Goal: Task Accomplishment & Management: Complete application form

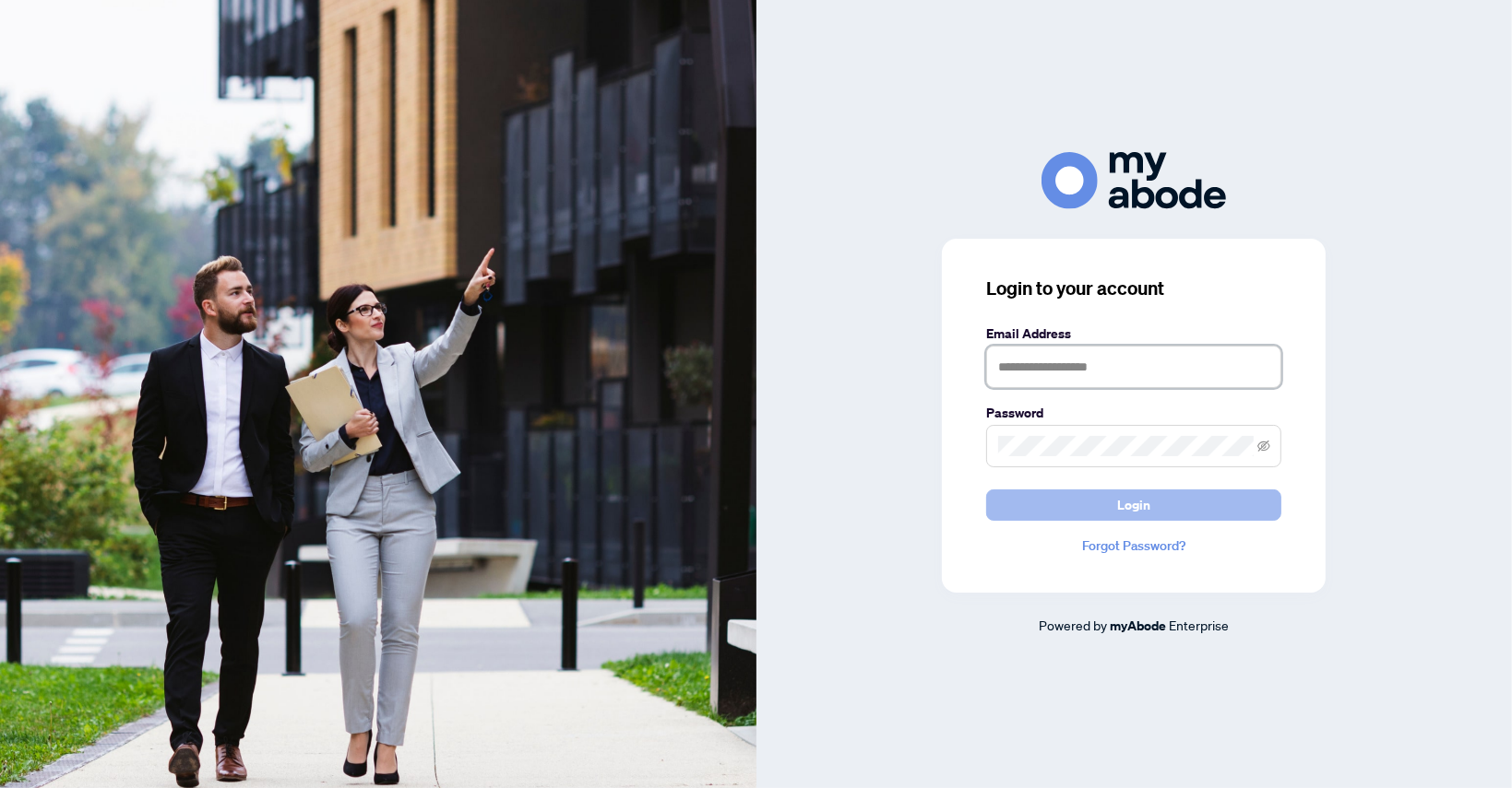
type input "**********"
click at [1125, 502] on span "Login" at bounding box center [1133, 505] width 33 height 29
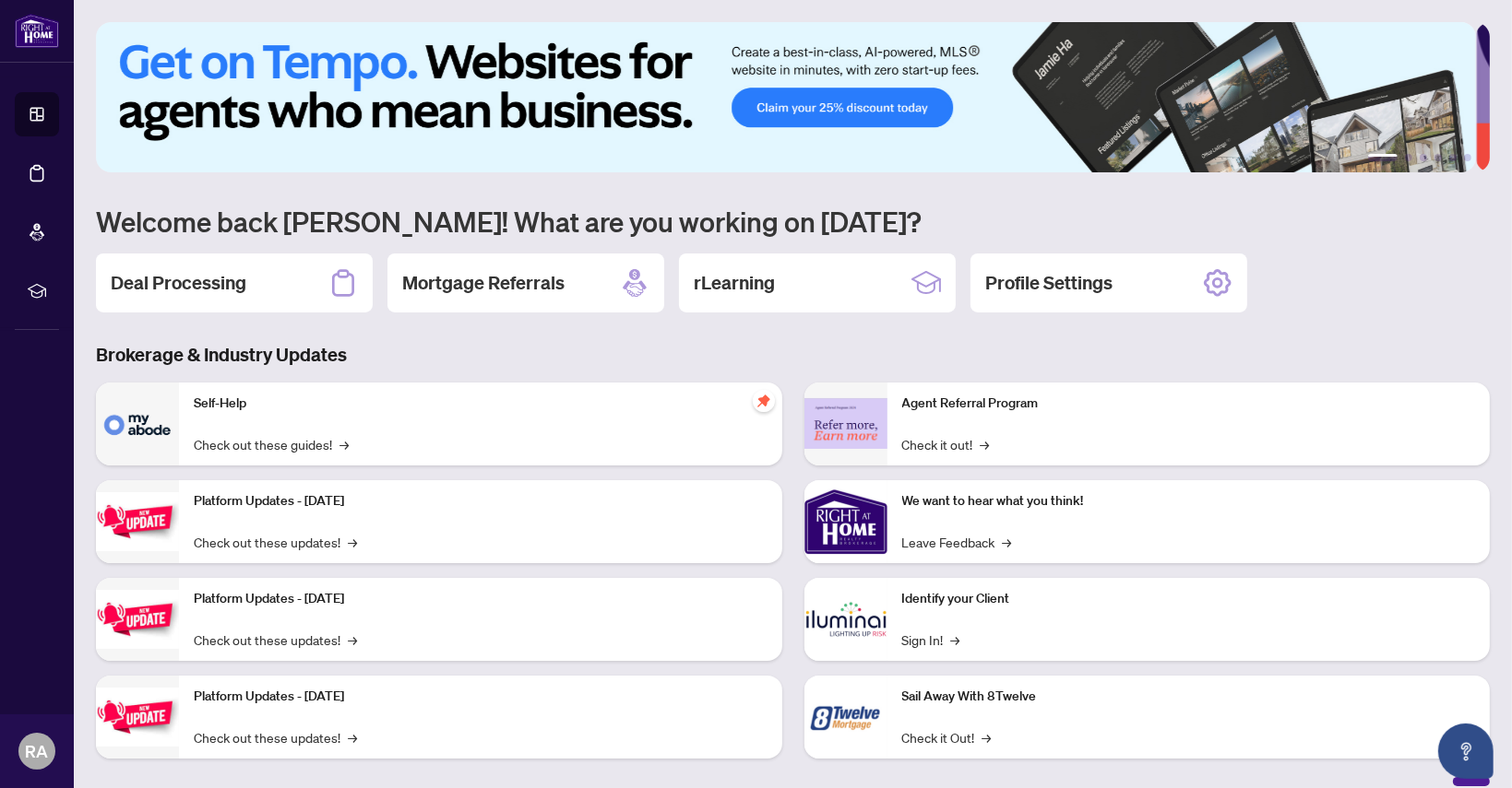
click at [200, 414] on div "Self-Help Check out these guides! →" at bounding box center [480, 424] width 603 height 83
click at [129, 426] on img at bounding box center [137, 424] width 83 height 83
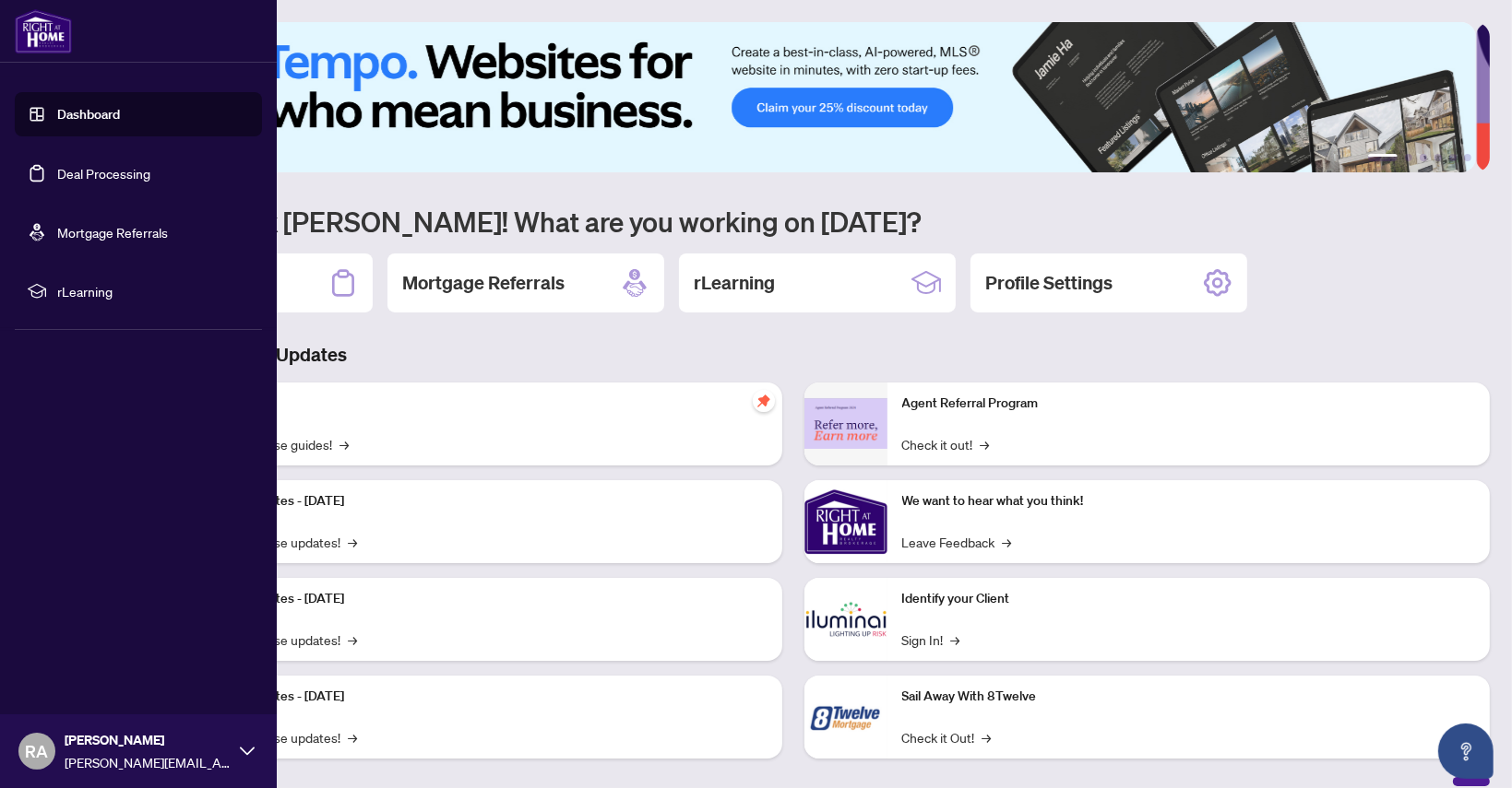
click at [106, 107] on link "Dashboard" at bounding box center [88, 115] width 63 height 17
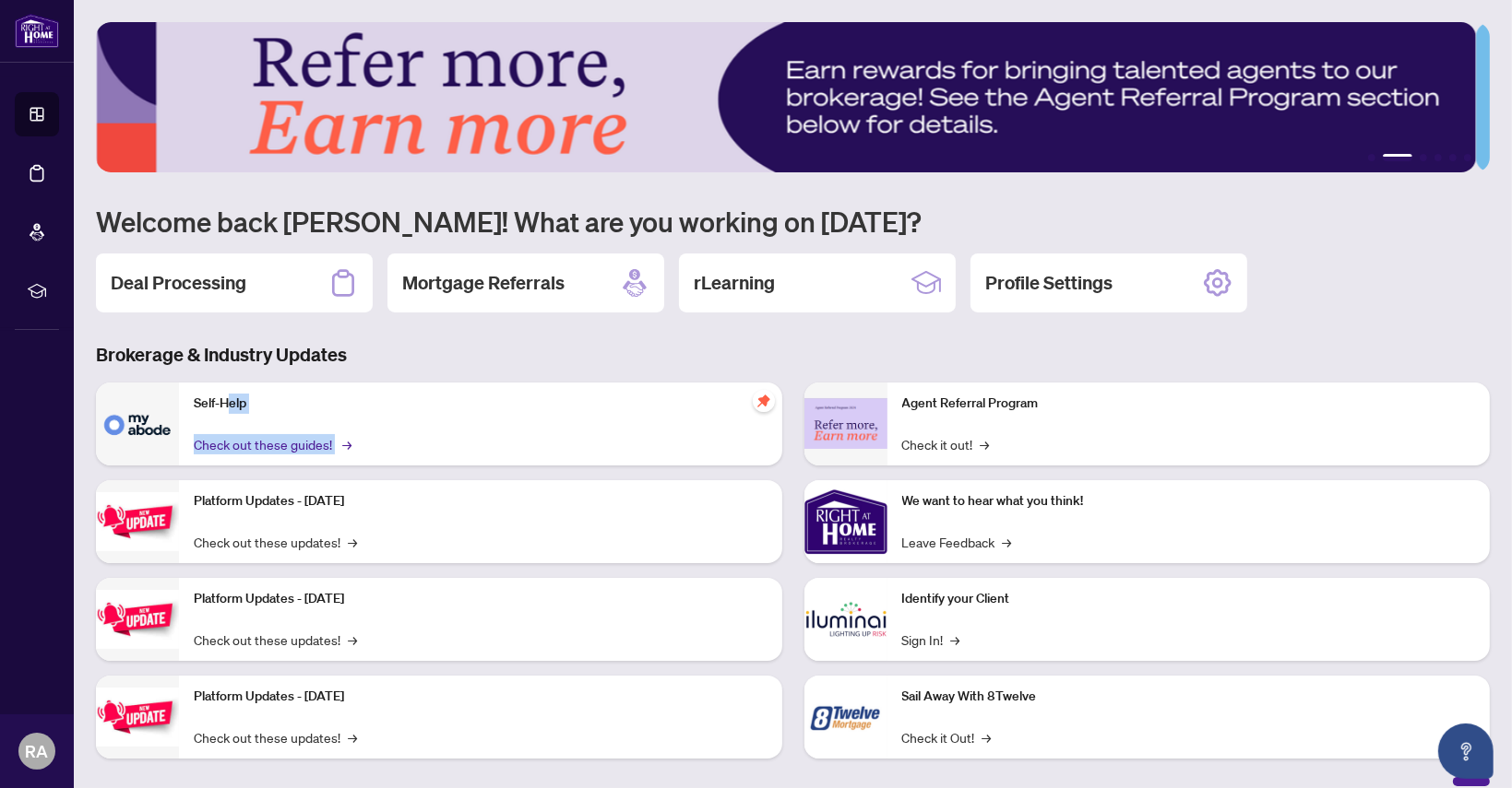
drag, startPoint x: 231, startPoint y: 403, endPoint x: 343, endPoint y: 442, distance: 118.6
click at [343, 442] on div "Self-Help Check out these guides! →" at bounding box center [480, 424] width 603 height 83
click at [343, 442] on span "→" at bounding box center [347, 445] width 9 height 21
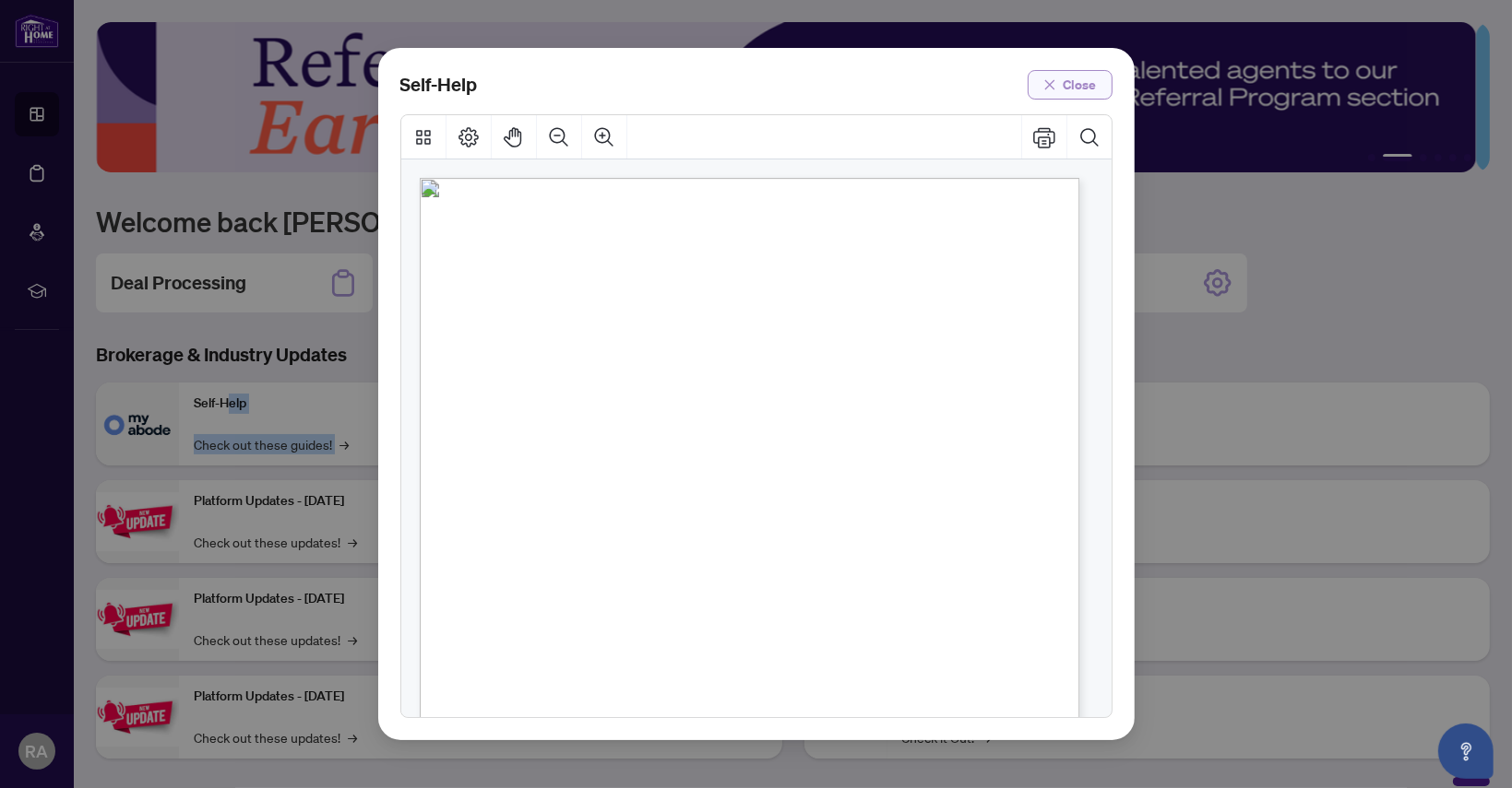
click at [1085, 87] on span "Close" at bounding box center [1080, 85] width 33 height 29
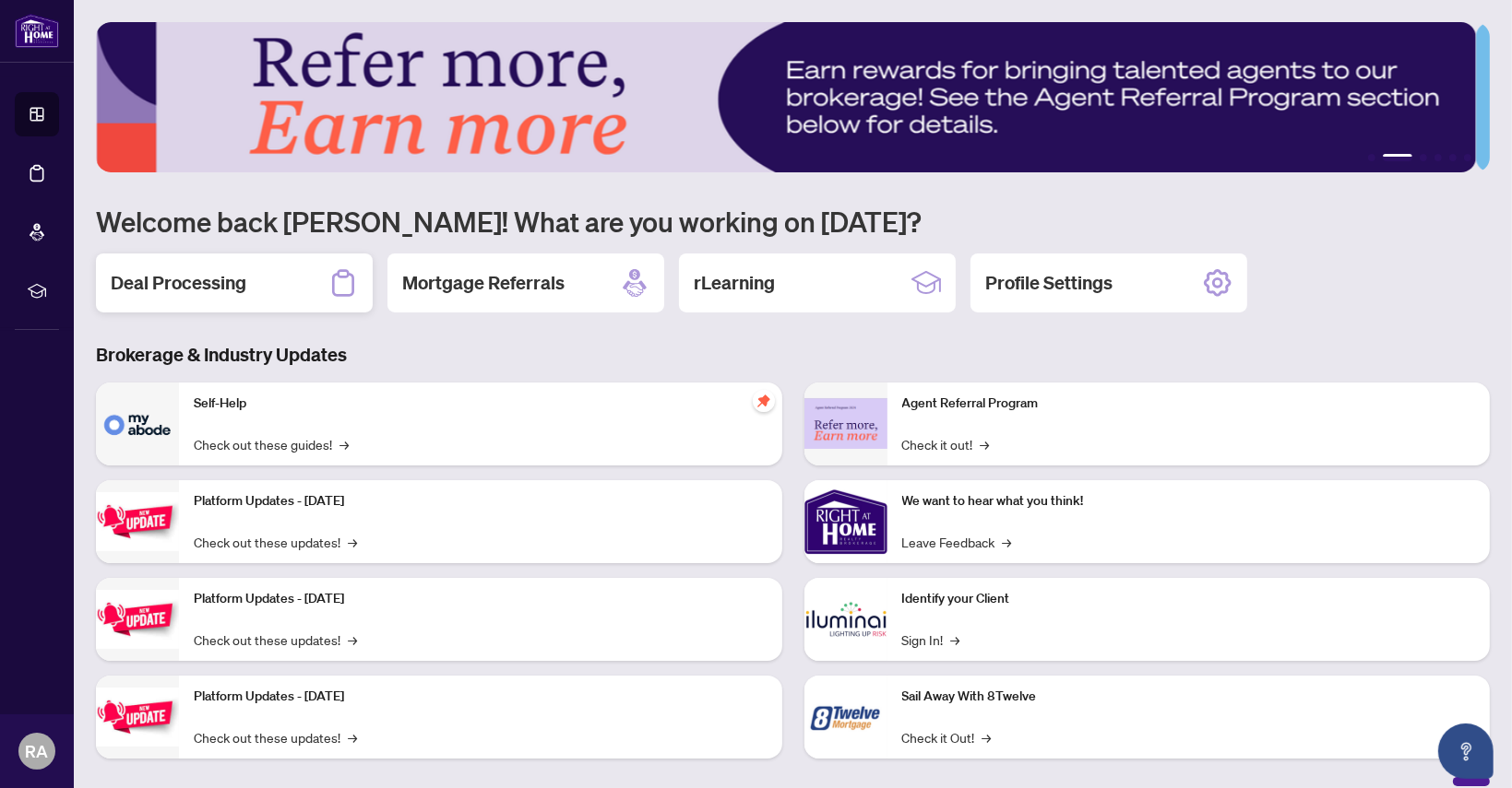
click at [203, 280] on h2 "Deal Processing" at bounding box center [179, 282] width 135 height 25
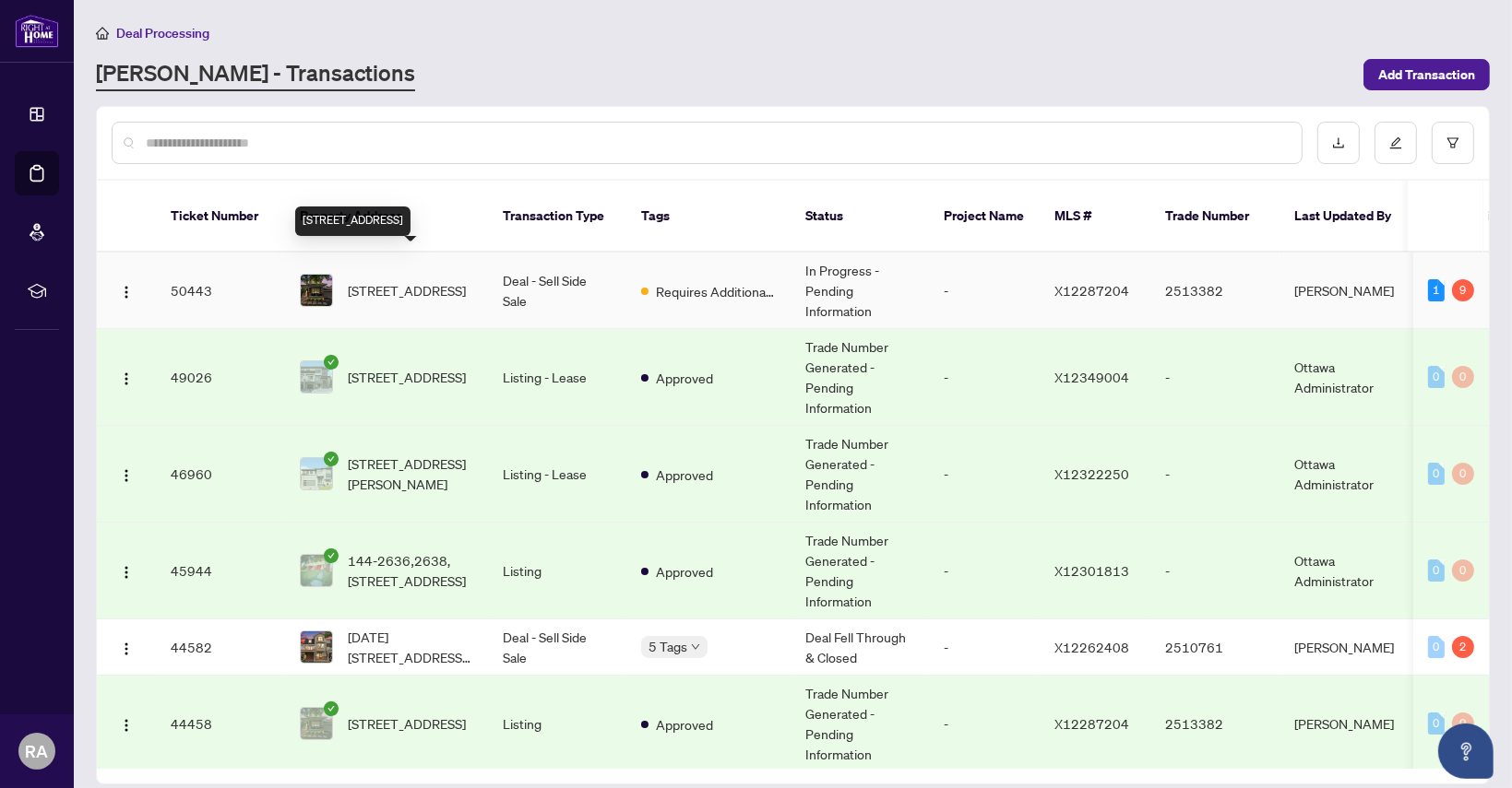
click at [395, 280] on span "422-422 Deer View Ave, Ottawa, Ontario K1T 0B9, Canada" at bounding box center [407, 291] width 119 height 21
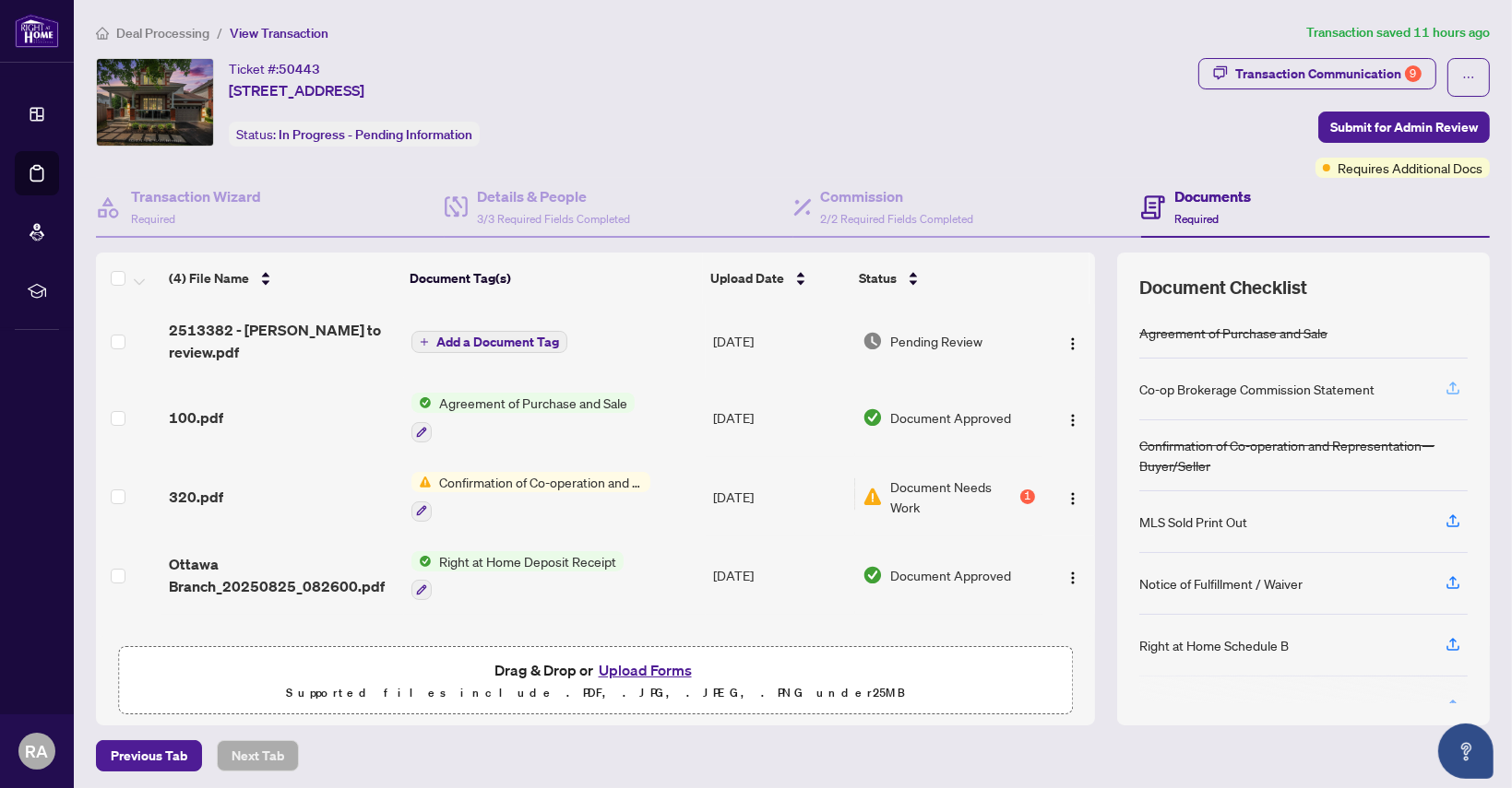
click at [1445, 385] on icon "button" at bounding box center [1454, 388] width 17 height 17
click at [1398, 166] on span "Requires Additional Docs" at bounding box center [1410, 168] width 145 height 21
click at [1322, 170] on div "Requires Additional Docs" at bounding box center [1402, 168] width 174 height 21
click at [1340, 168] on span "Requires Additional Docs" at bounding box center [1410, 168] width 145 height 21
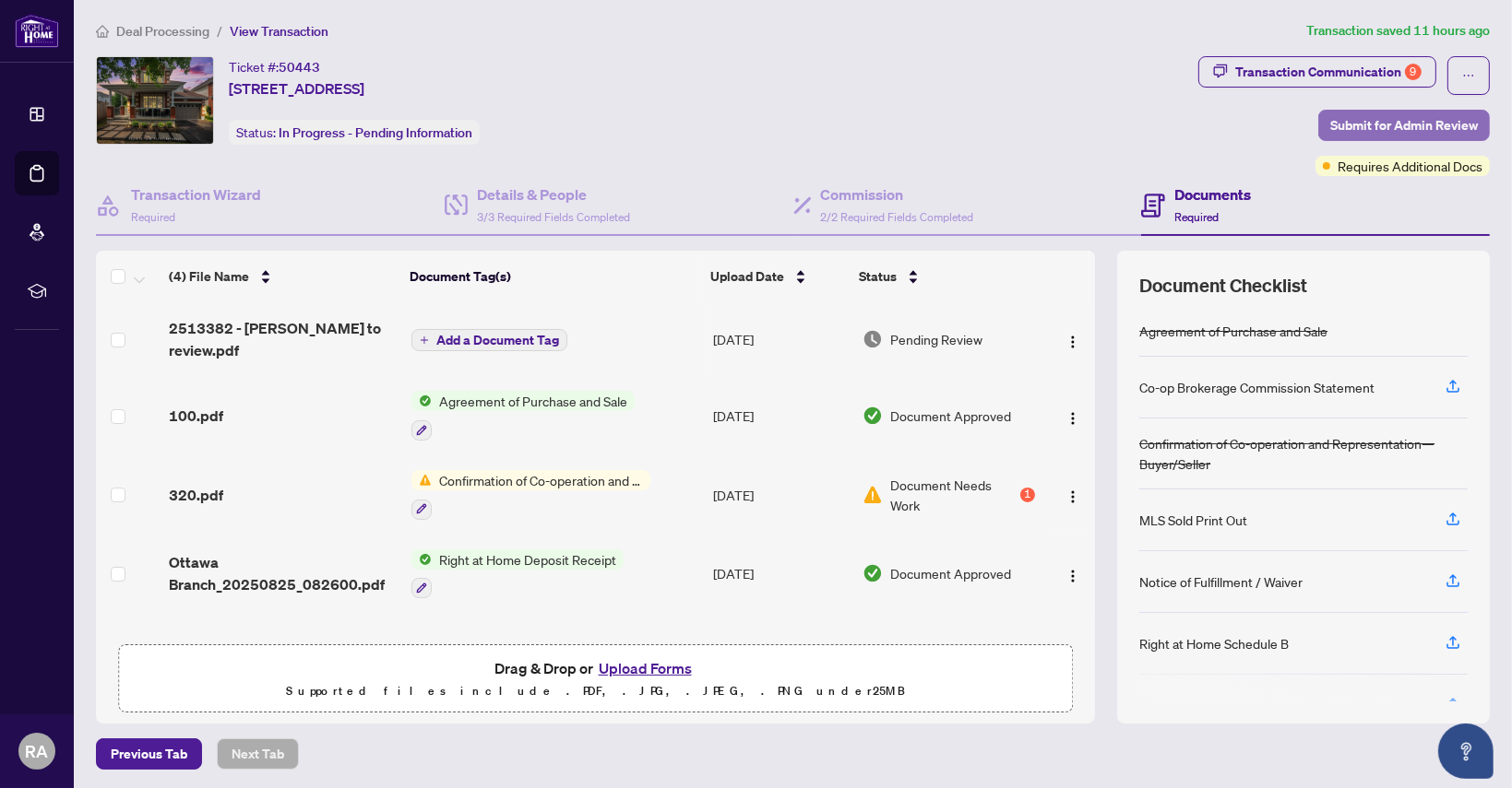
click at [1377, 118] on span "Submit for Admin Review" at bounding box center [1404, 125] width 148 height 29
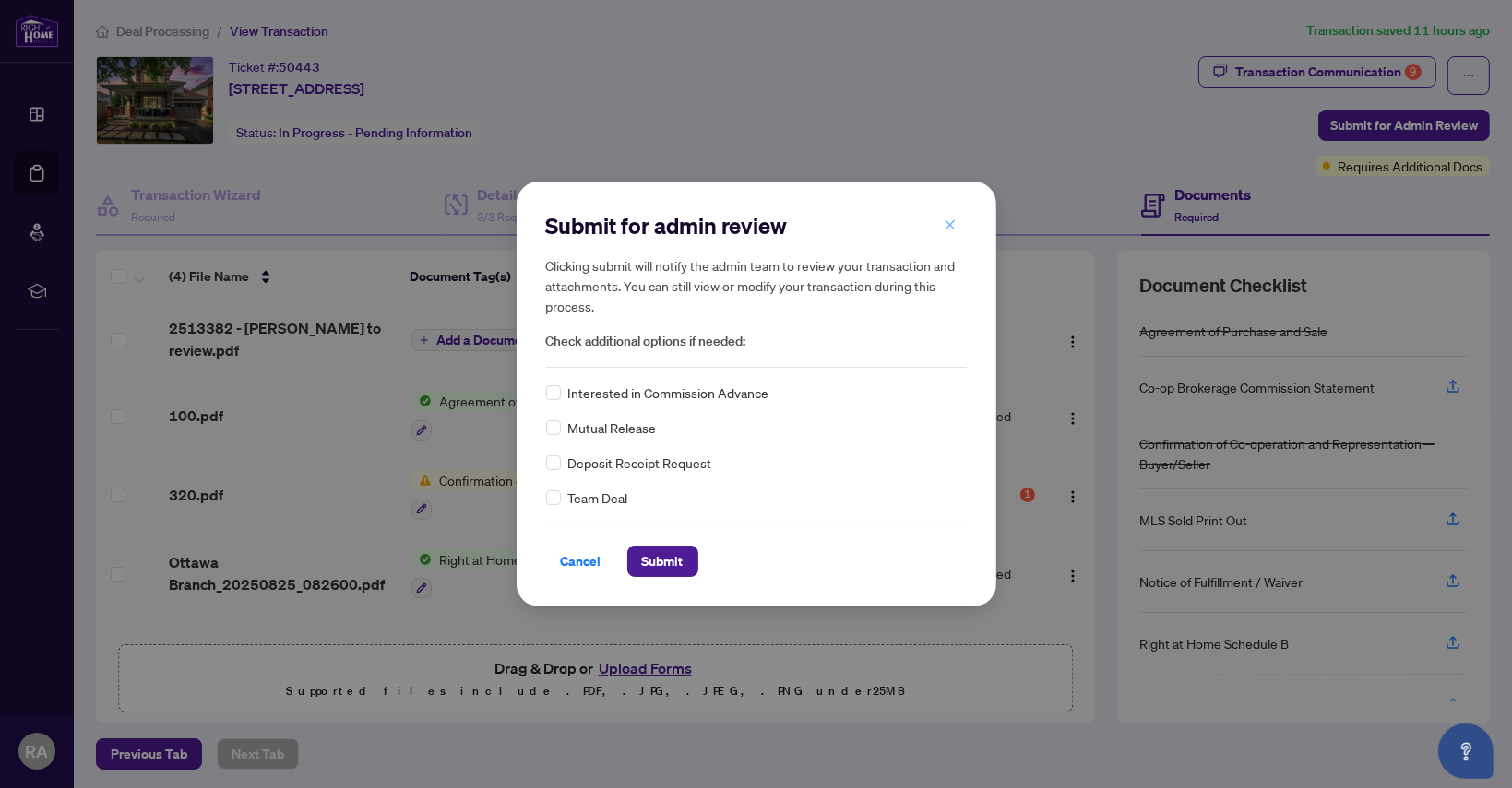
click at [944, 225] on icon "close" at bounding box center [950, 225] width 13 height 13
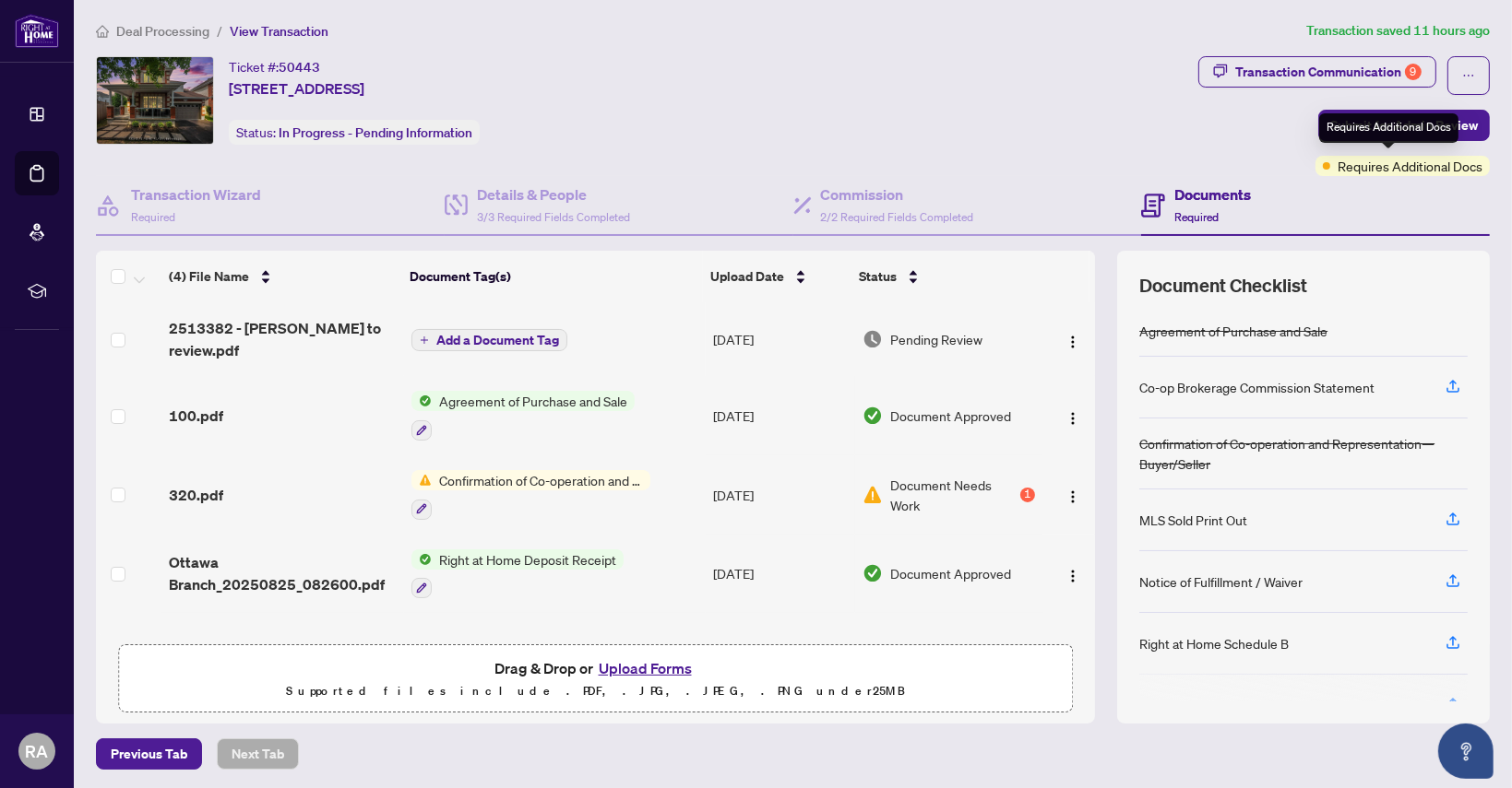
click at [1371, 170] on span "Requires Additional Docs" at bounding box center [1410, 166] width 145 height 21
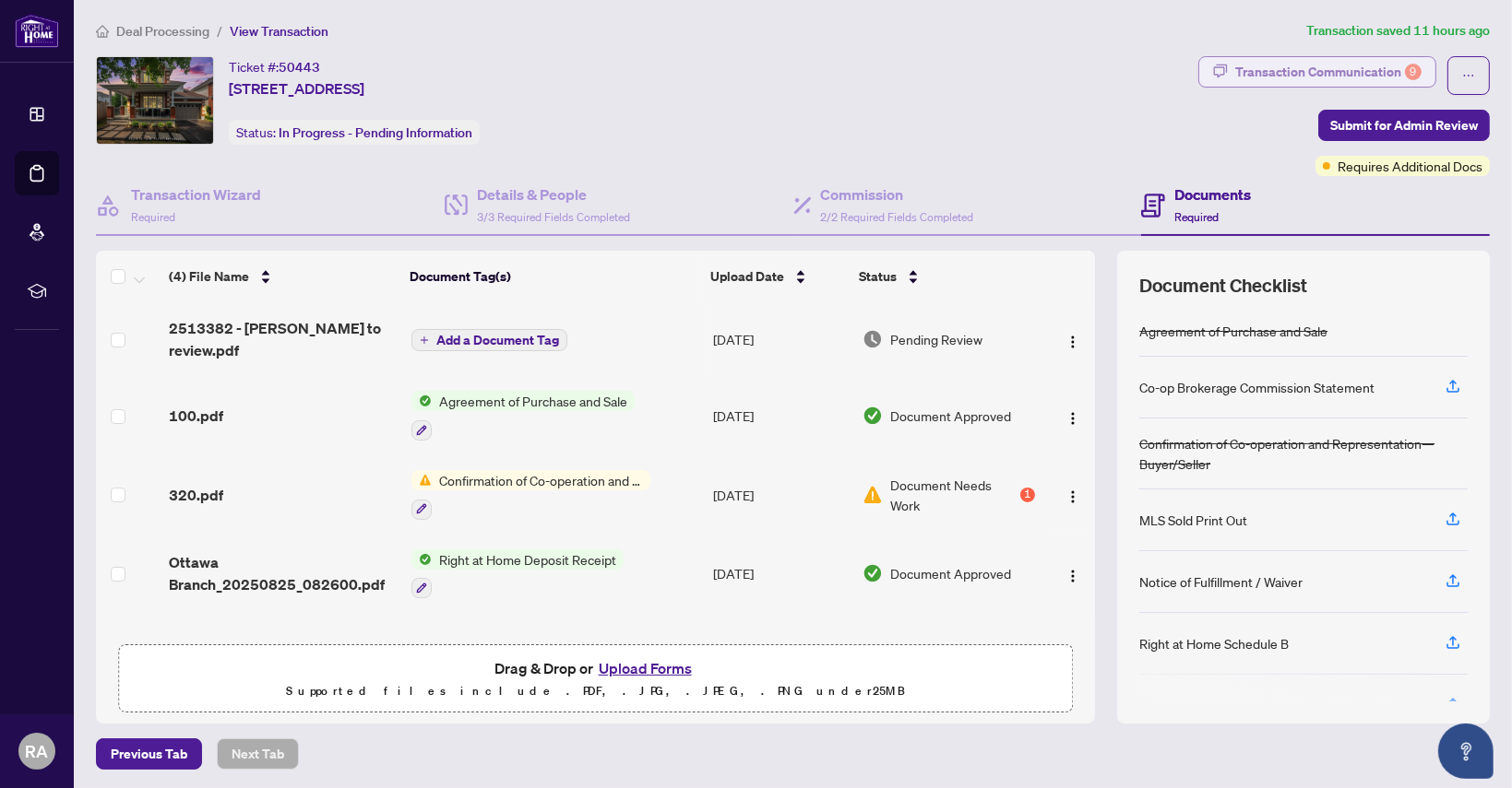
click at [1321, 66] on div "Transaction Communication 9" at bounding box center [1329, 71] width 186 height 29
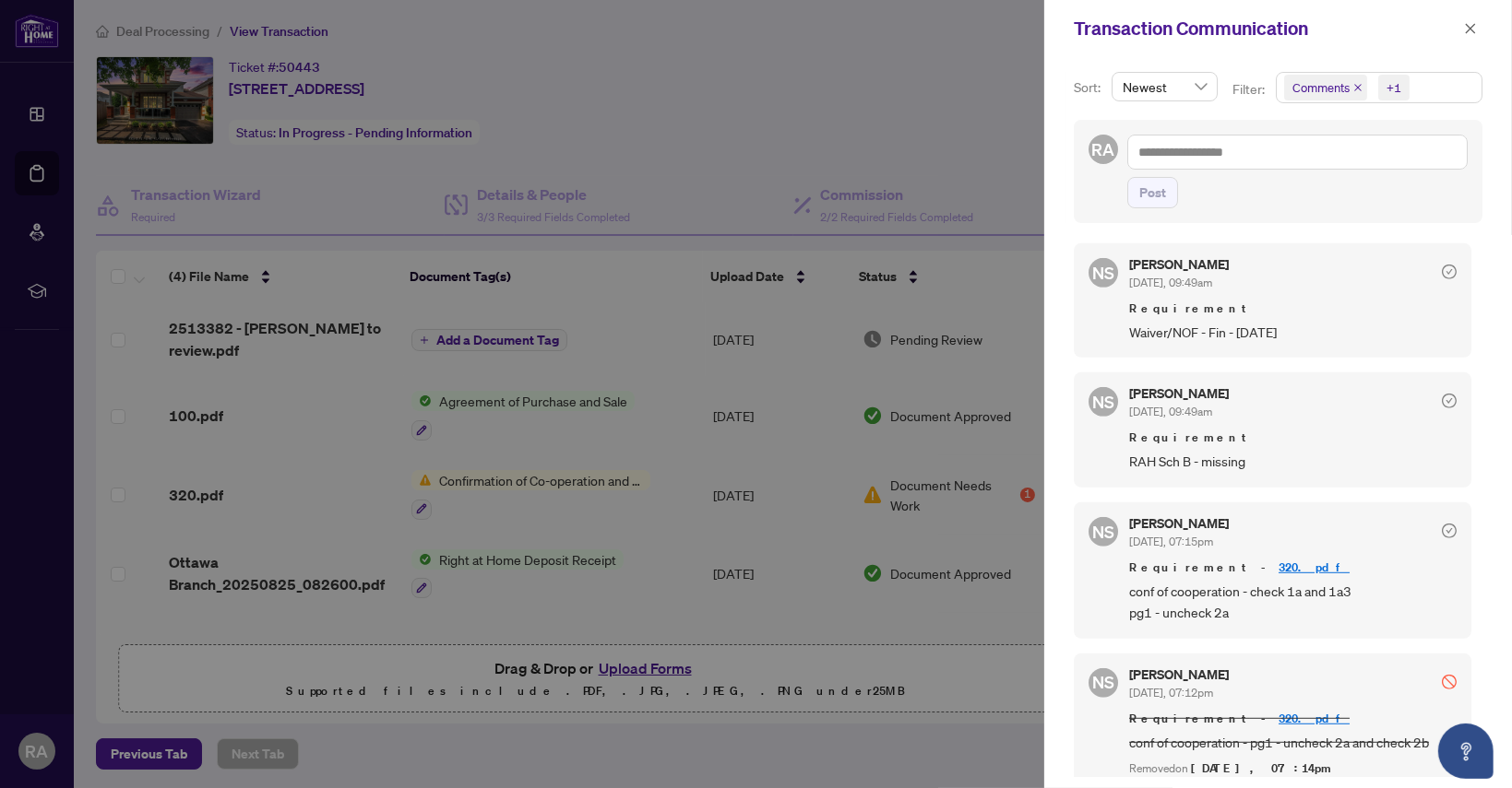
scroll to position [1188, 0]
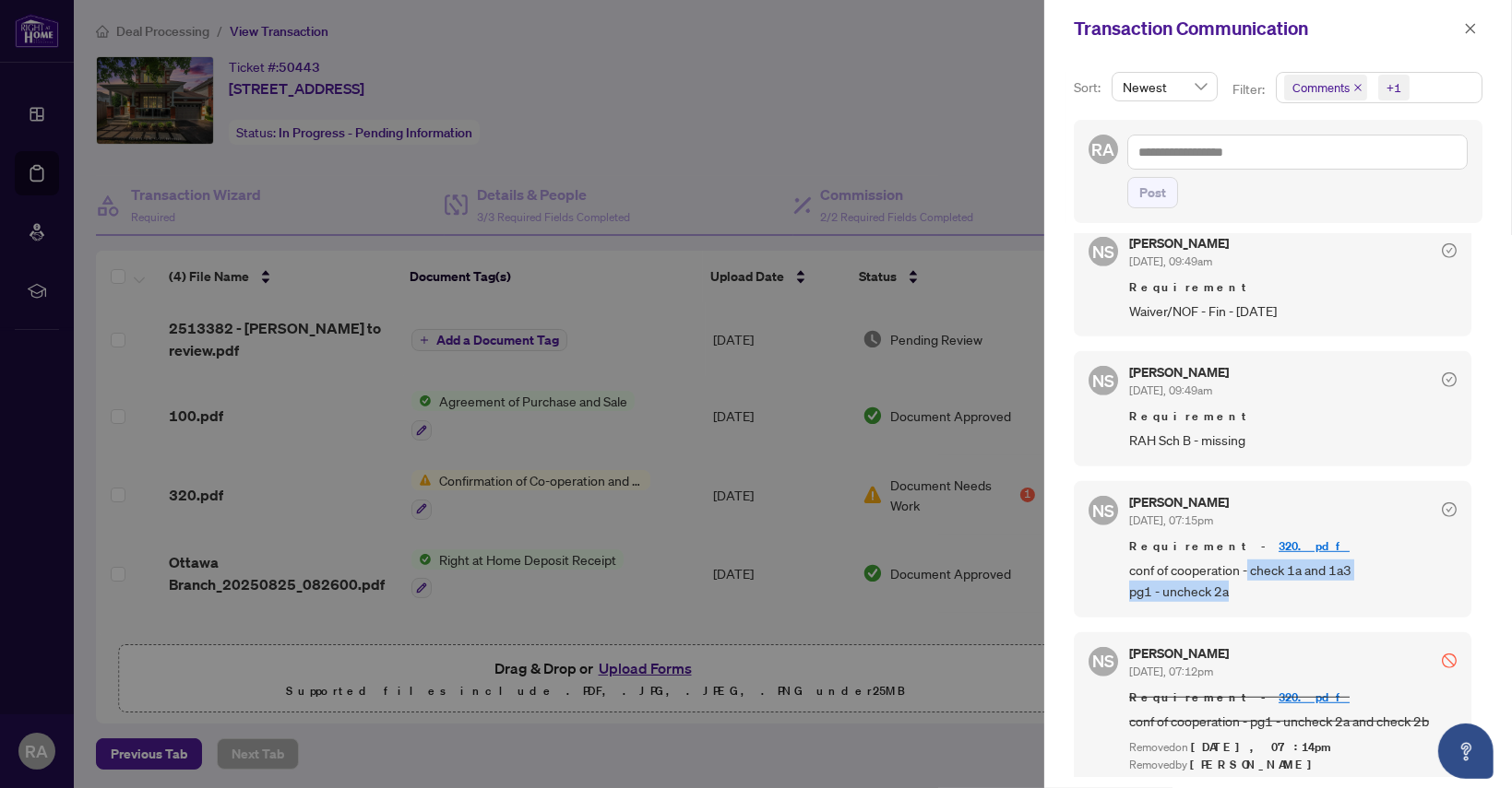
drag, startPoint x: 1249, startPoint y: 561, endPoint x: 1353, endPoint y: 575, distance: 104.9
click at [1353, 575] on span "conf of cooperation - check 1a and 1a3 pg1 - uncheck 2a" at bounding box center [1293, 581] width 327 height 43
copy span "check 1a and 1a3 pg1 - uncheck 2a"
